Goal: Obtain resource: Obtain resource

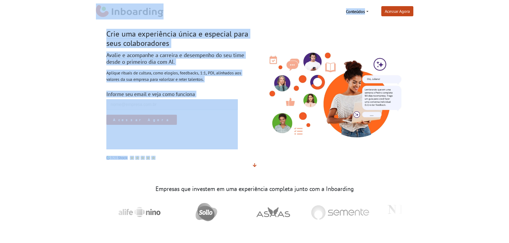
click at [282, 137] on body "Diagnóstico Gratuito Avalie a jornada e experiência de colaboradores da sua emp…" at bounding box center [254, 121] width 509 height 243
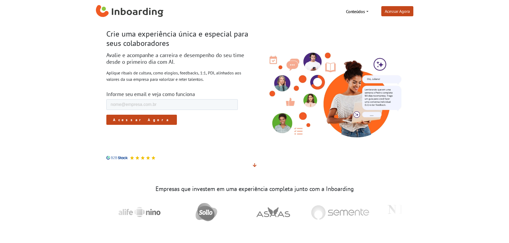
click at [440, 122] on section "Crie uma experiência única e especial para seus colaboradores Avalie e acompanh…" at bounding box center [254, 99] width 509 height 152
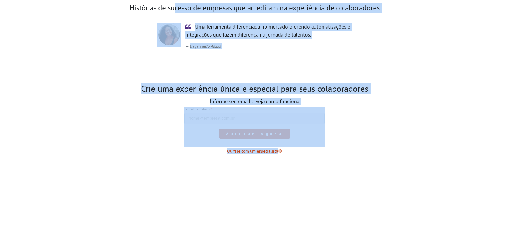
scroll to position [834, 0]
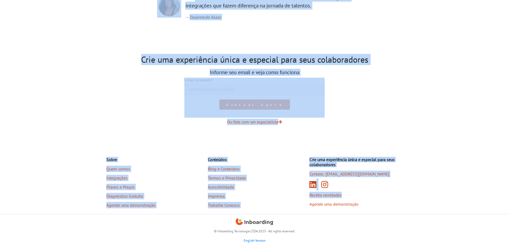
drag, startPoint x: 127, startPoint y: 90, endPoint x: 379, endPoint y: 192, distance: 272.3
click at [474, 126] on section "Crie uma experiência única e especial para seus colaboradores Informe seu email…" at bounding box center [254, 93] width 509 height 103
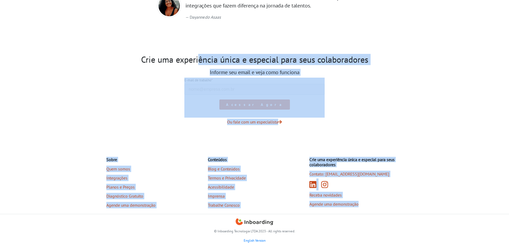
drag, startPoint x: 451, startPoint y: 207, endPoint x: 54, endPoint y: 65, distance: 421.5
click at [57, 75] on section "Crie uma experiência única e especial para seus colaboradores Informe seu email…" at bounding box center [254, 93] width 509 height 103
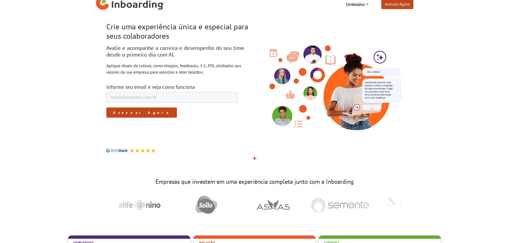
scroll to position [0, 0]
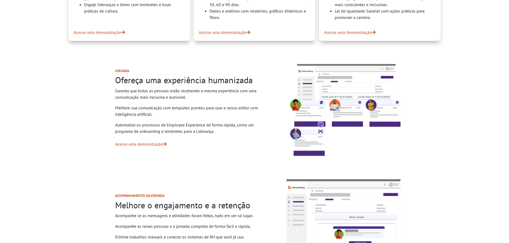
scroll to position [374, 0]
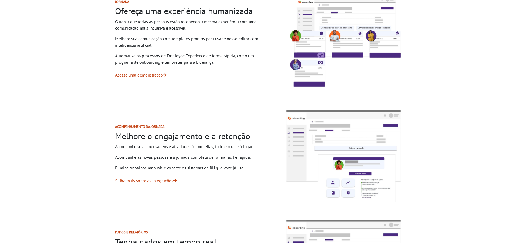
click at [353, 56] on img at bounding box center [343, 41] width 119 height 96
